Goal: Transaction & Acquisition: Book appointment/travel/reservation

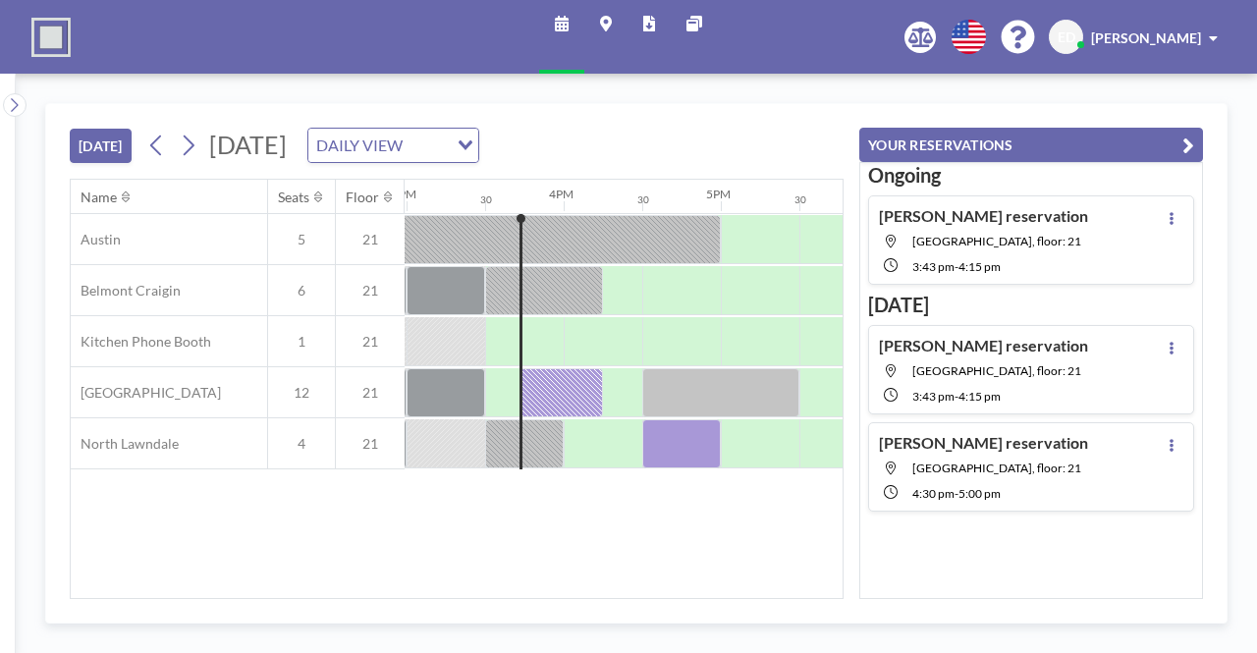
scroll to position [0, 2357]
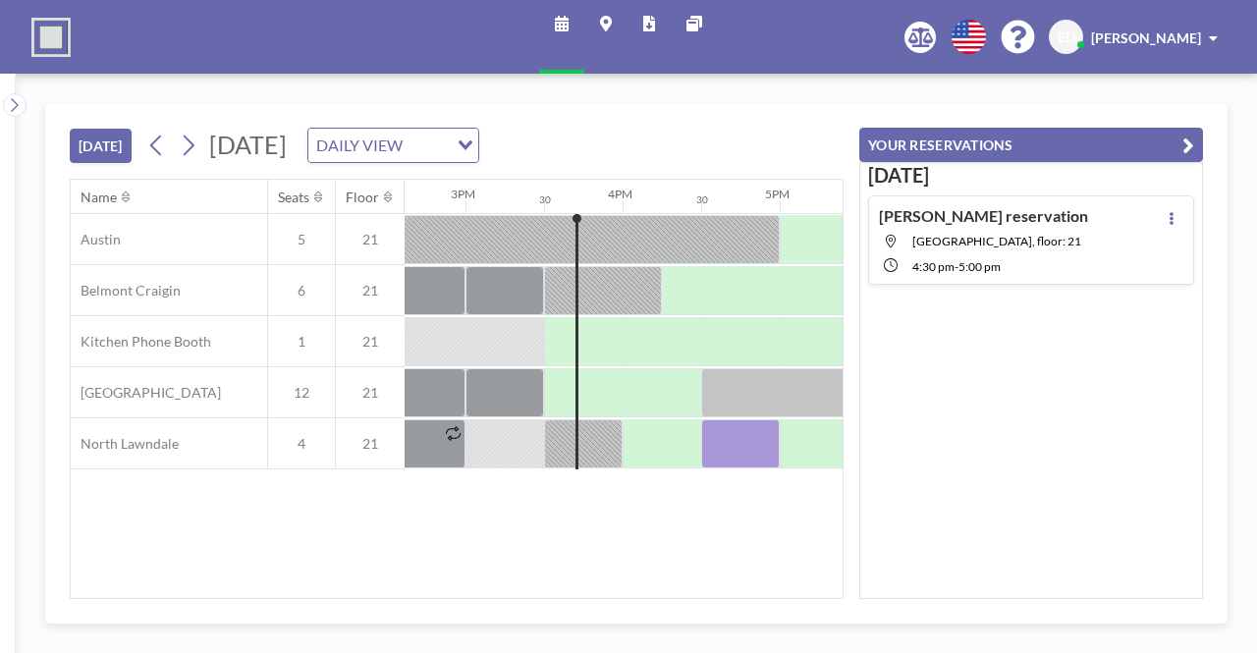
scroll to position [0, 2357]
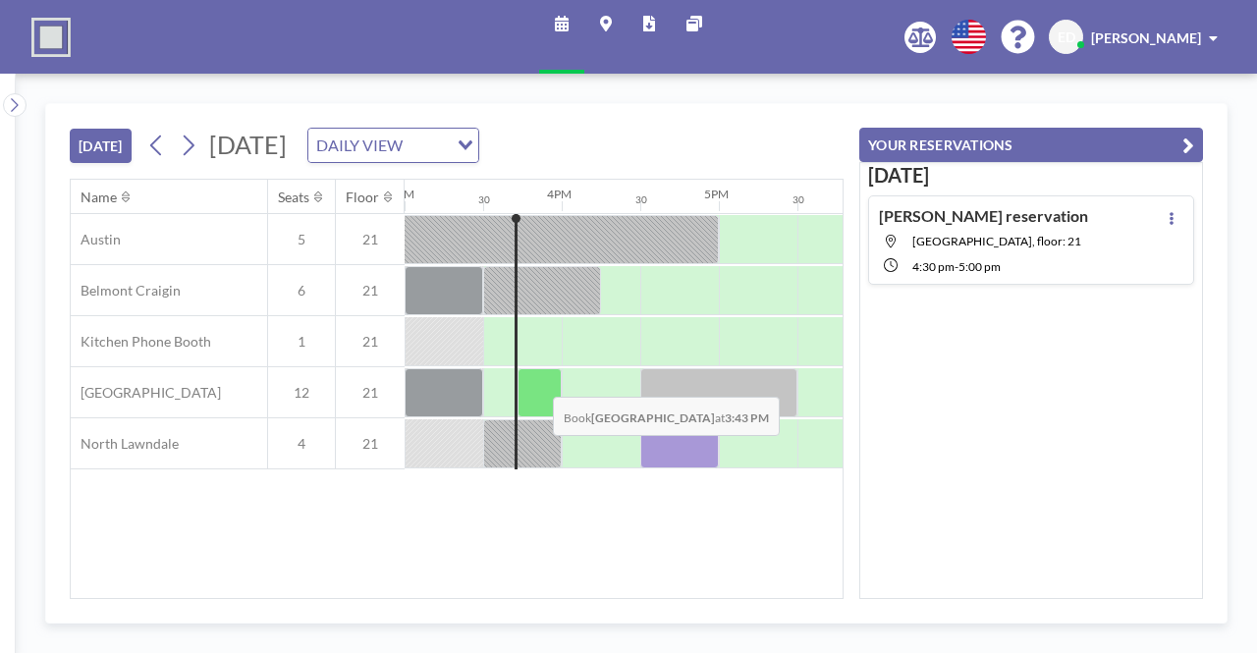
click at [537, 380] on div at bounding box center [540, 392] width 44 height 49
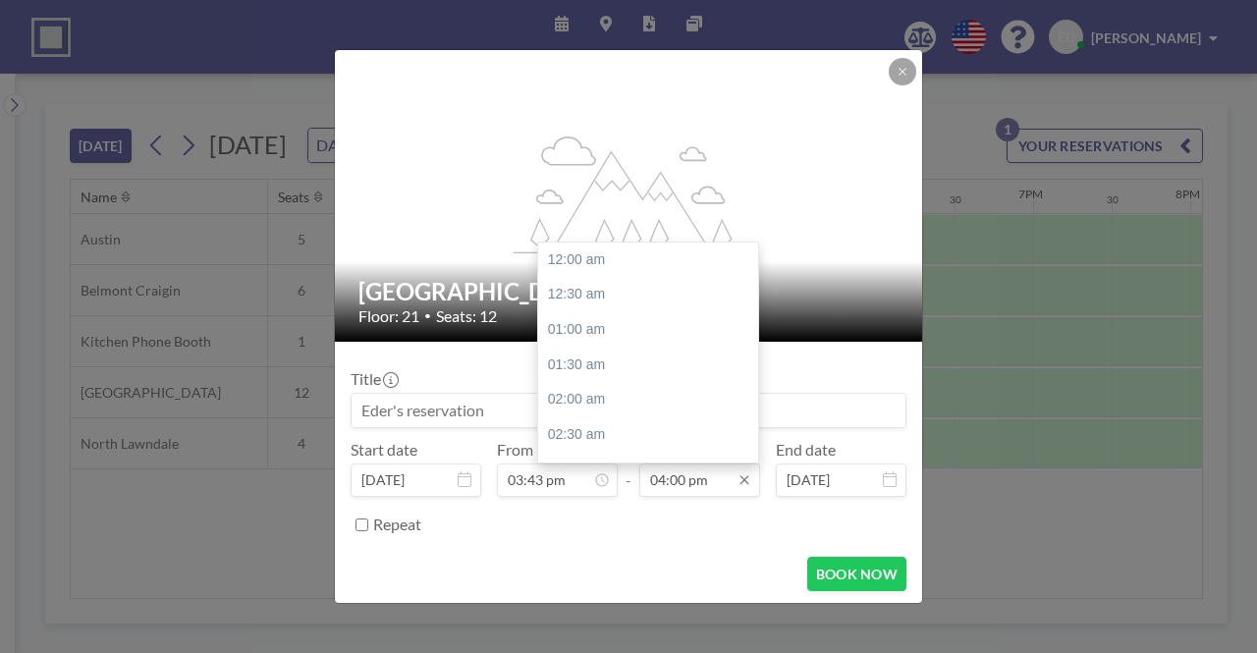
scroll to position [1119, 0]
click at [679, 484] on input "04:00 pm" at bounding box center [699, 480] width 121 height 33
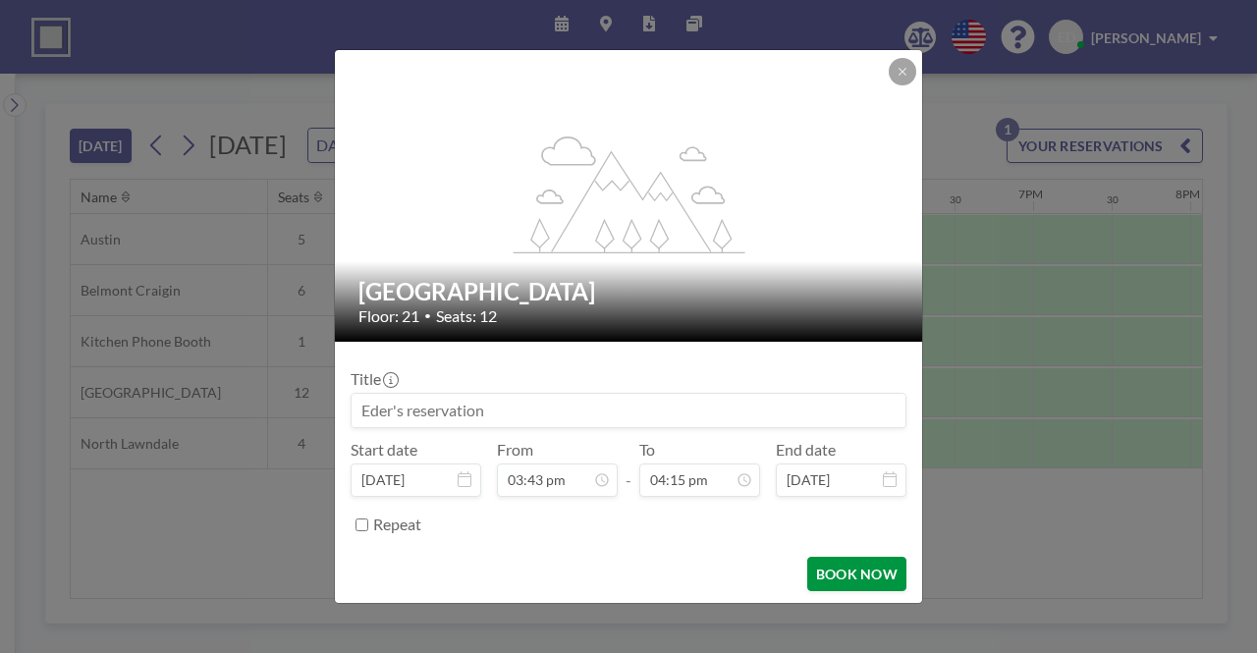
type input "04:15 pm"
click at [816, 570] on button "BOOK NOW" at bounding box center [856, 574] width 99 height 34
